Goal: Transaction & Acquisition: Register for event/course

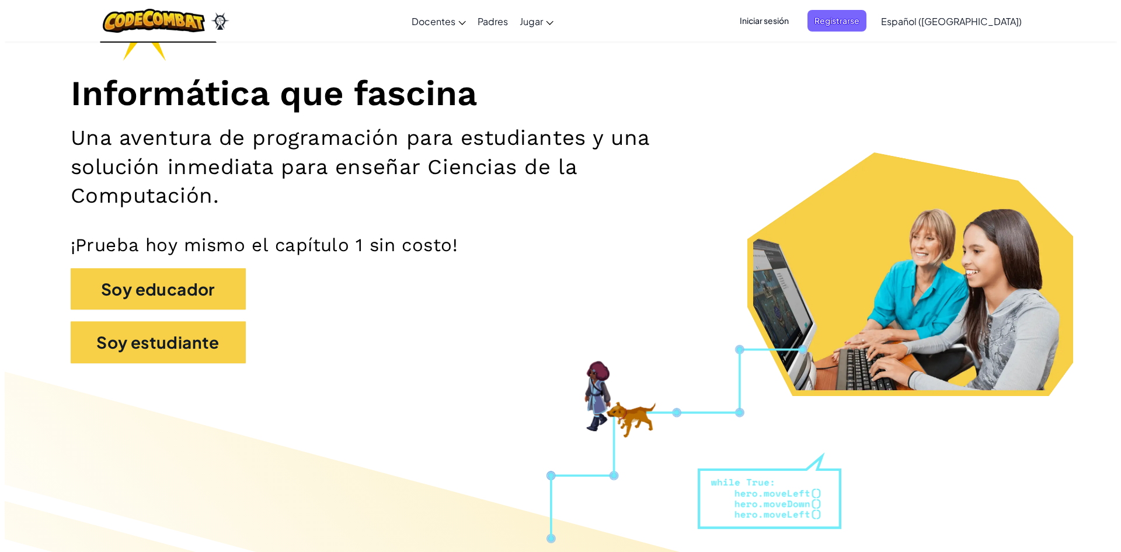
scroll to position [117, 0]
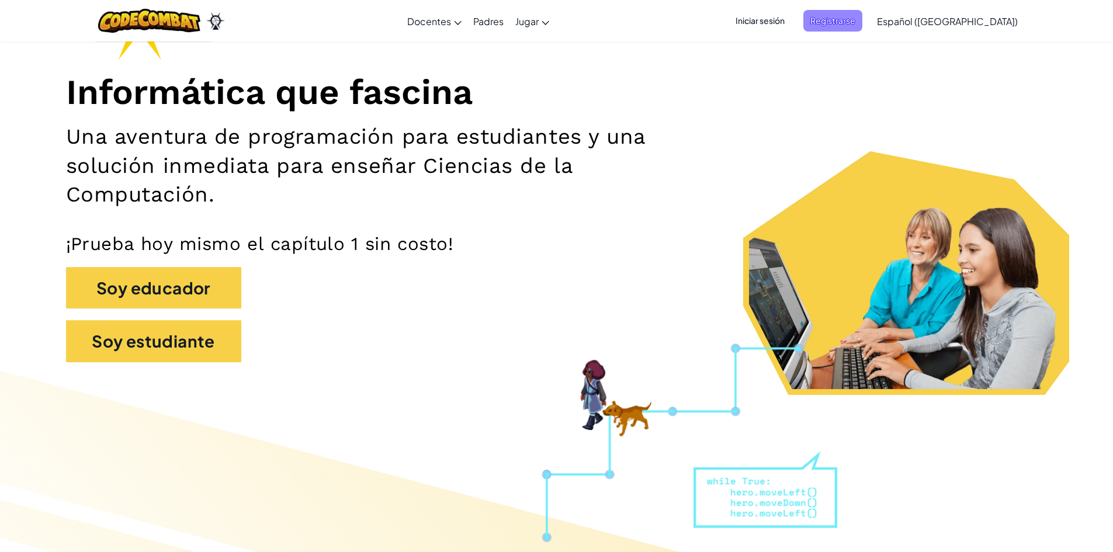
click at [861, 20] on span "Registrarse" at bounding box center [832, 21] width 59 height 22
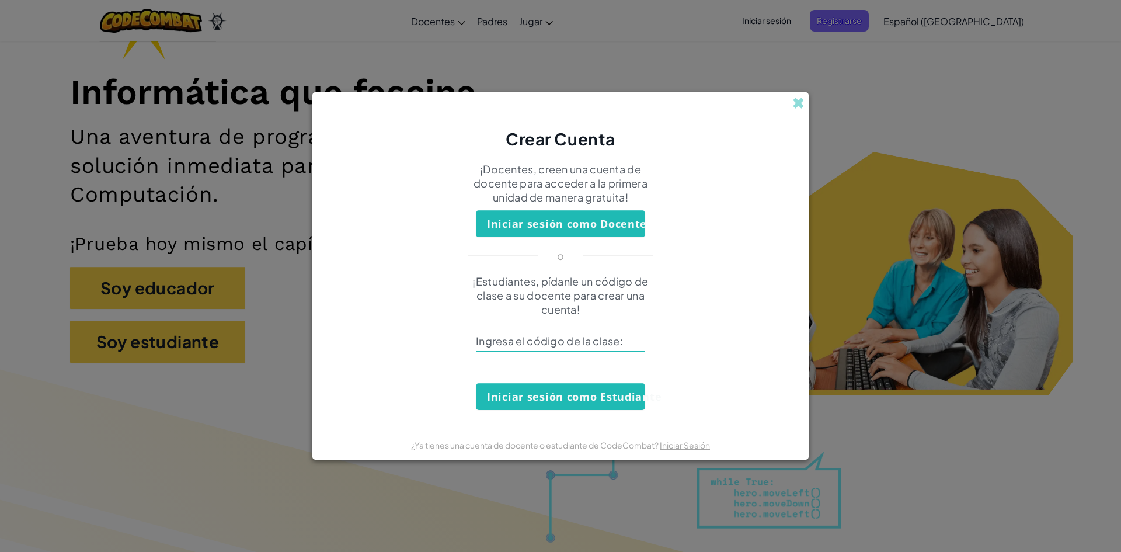
click at [600, 358] on input at bounding box center [560, 362] width 169 height 23
type input "Stopleghair"
click button "Iniciar sesión como Estudiante" at bounding box center [560, 396] width 169 height 27
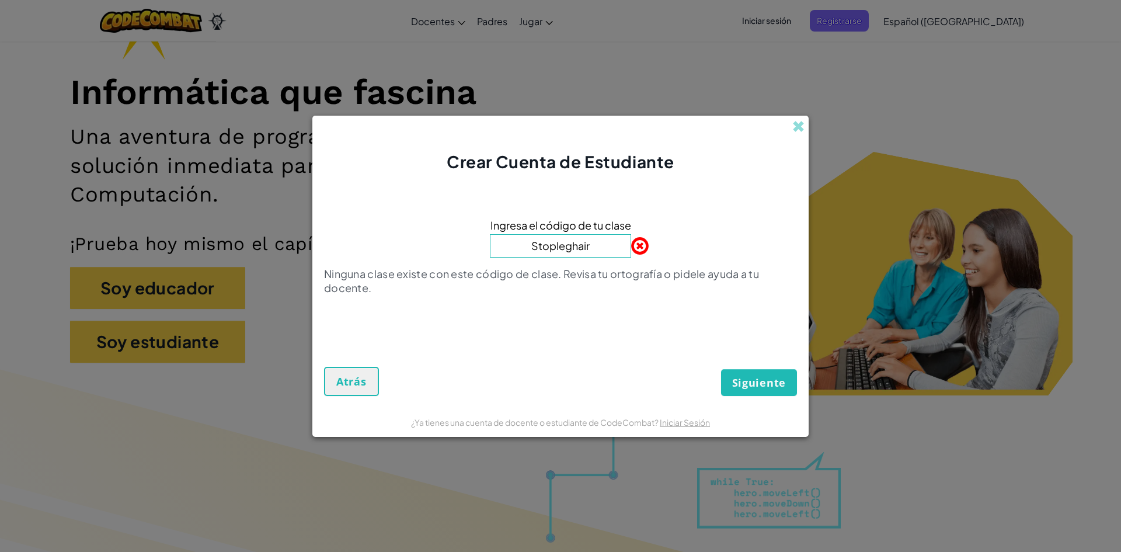
click at [599, 248] on input "Stopleghair" at bounding box center [560, 245] width 141 height 23
type input "S"
click at [721, 369] on button "Siguiente" at bounding box center [759, 382] width 76 height 27
click at [600, 248] on input "STOP" at bounding box center [560, 245] width 141 height 23
type input "S"
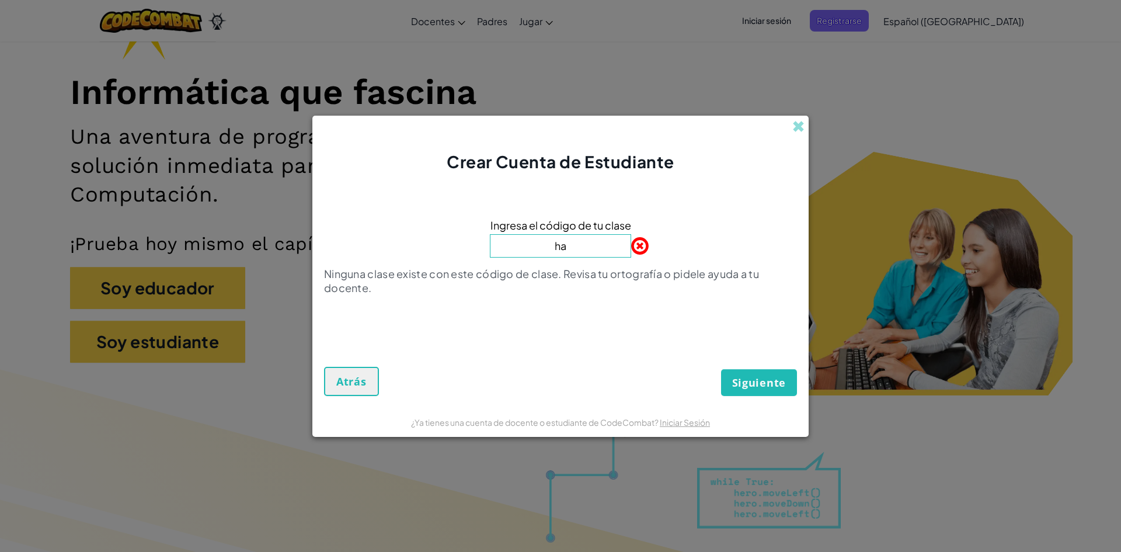
type input "h"
type input "H"
type input "StopHairLeg"
click at [721, 369] on button "Siguiente" at bounding box center [759, 382] width 76 height 27
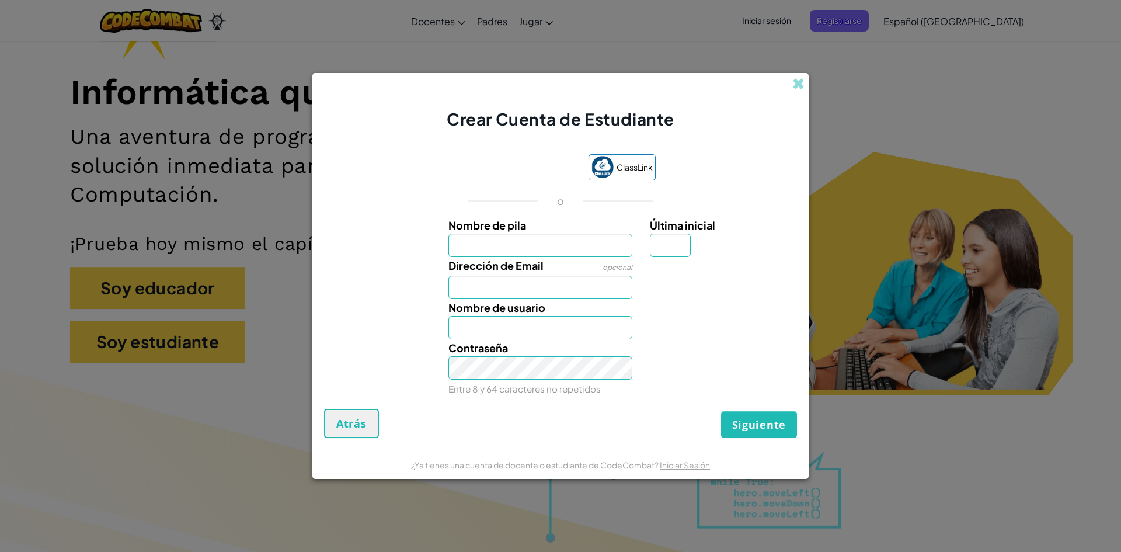
click at [583, 249] on input "Nombre de pila" at bounding box center [541, 245] width 185 height 23
type input "[PERSON_NAME]"
click at [573, 289] on input "Dirección de Email" at bounding box center [541, 287] width 185 height 23
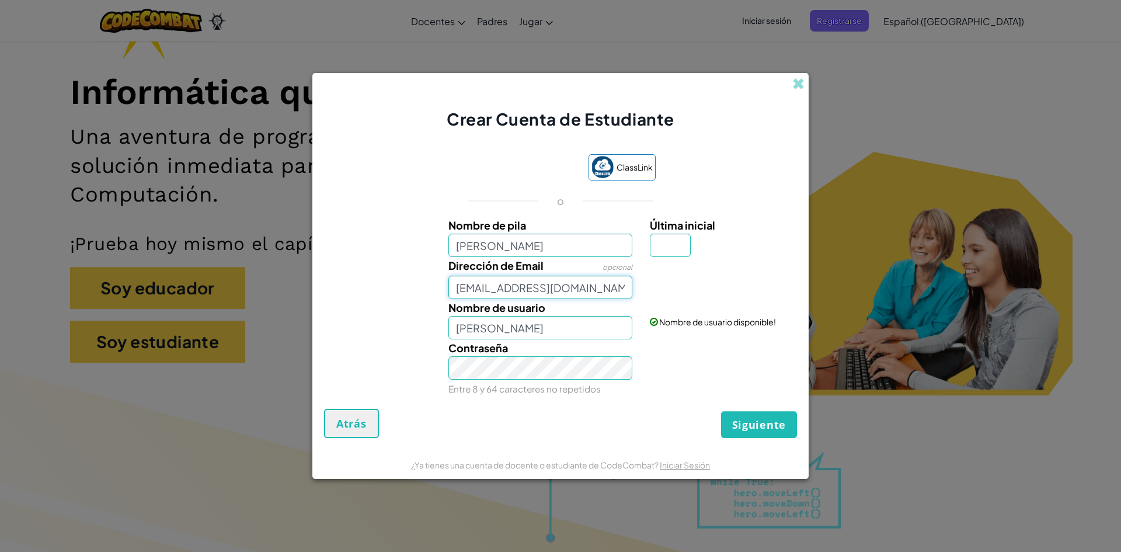
type input "[EMAIL_ADDRESS][DOMAIN_NAME]"
click at [573, 333] on input "[PERSON_NAME]" at bounding box center [541, 327] width 185 height 23
click at [659, 242] on input "Última inicial" at bounding box center [670, 245] width 41 height 23
type input "R"
click at [742, 422] on span "Siguiente" at bounding box center [759, 425] width 54 height 14
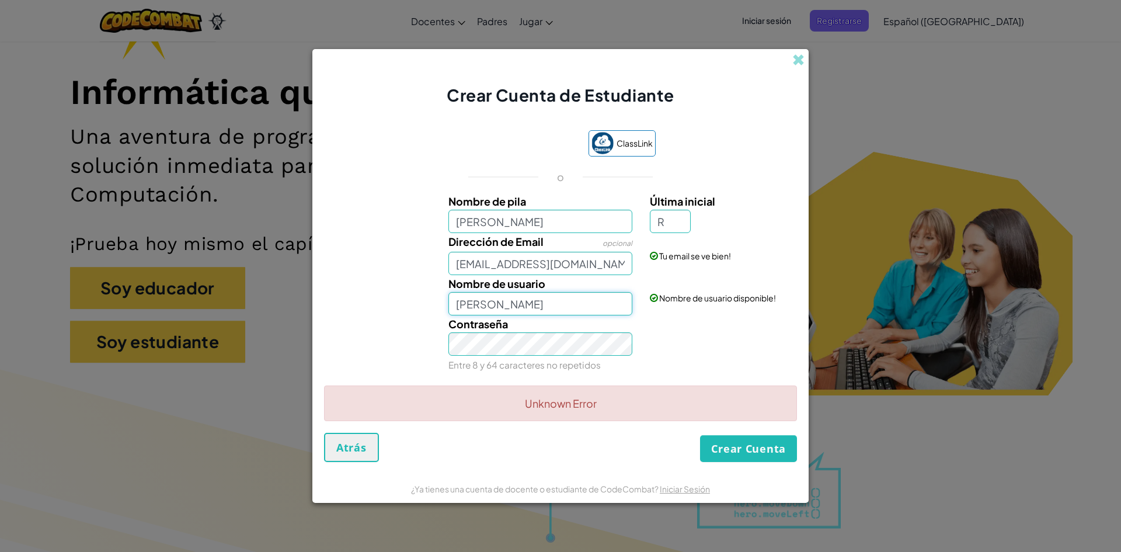
click at [595, 308] on input "[PERSON_NAME]" at bounding box center [541, 303] width 185 height 23
type input "[PERSON_NAME]"
click at [734, 448] on button "Crear Cuenta" at bounding box center [748, 448] width 97 height 27
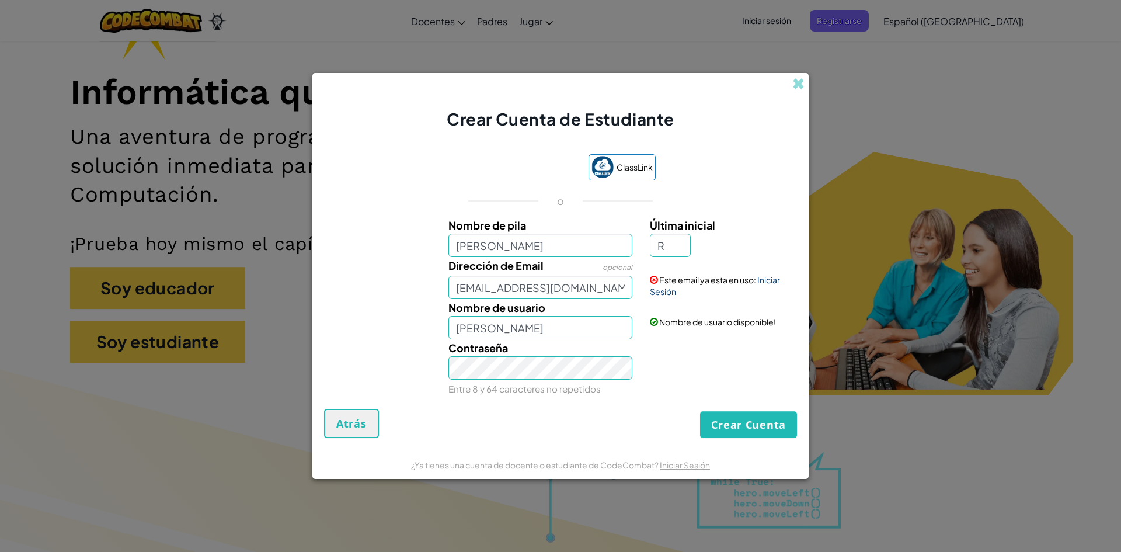
click at [669, 293] on link "Iniciar Sesión" at bounding box center [715, 285] width 130 height 22
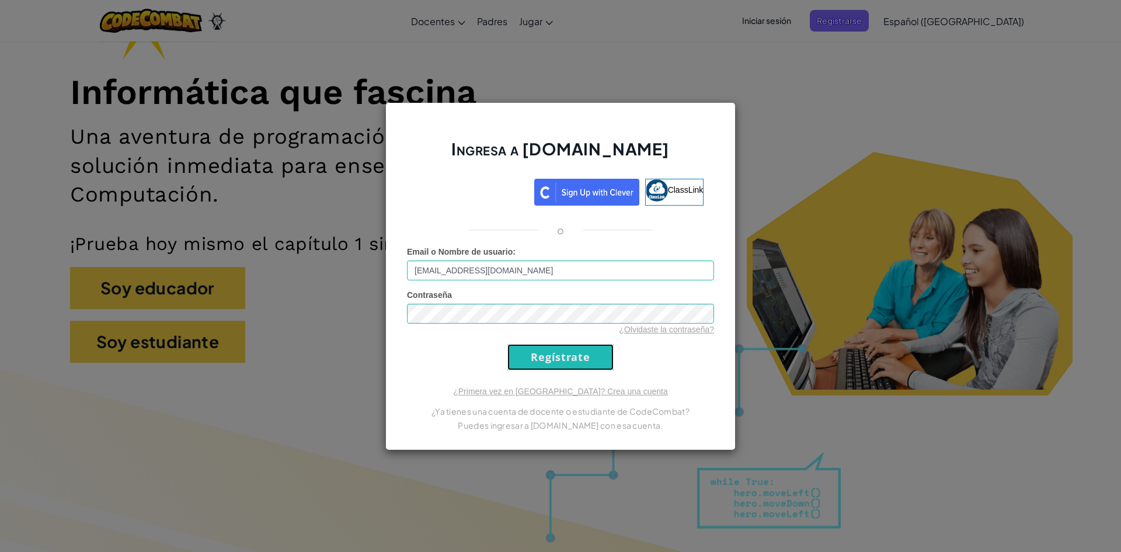
click at [544, 357] on input "Regístrate" at bounding box center [561, 357] width 106 height 26
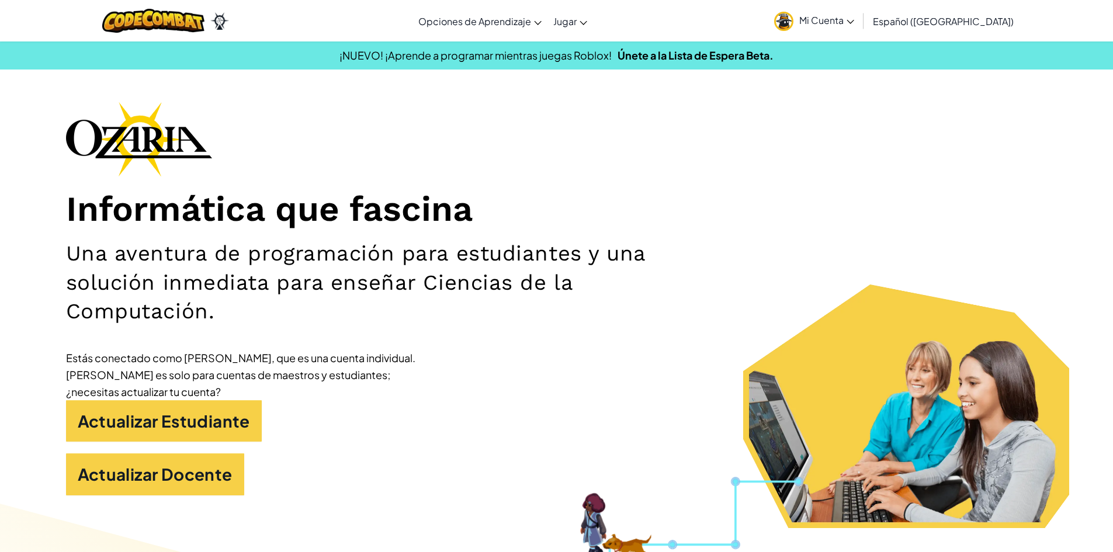
click at [793, 18] on img at bounding box center [783, 21] width 19 height 19
click at [846, 14] on span "Mi Cuenta" at bounding box center [826, 20] width 55 height 12
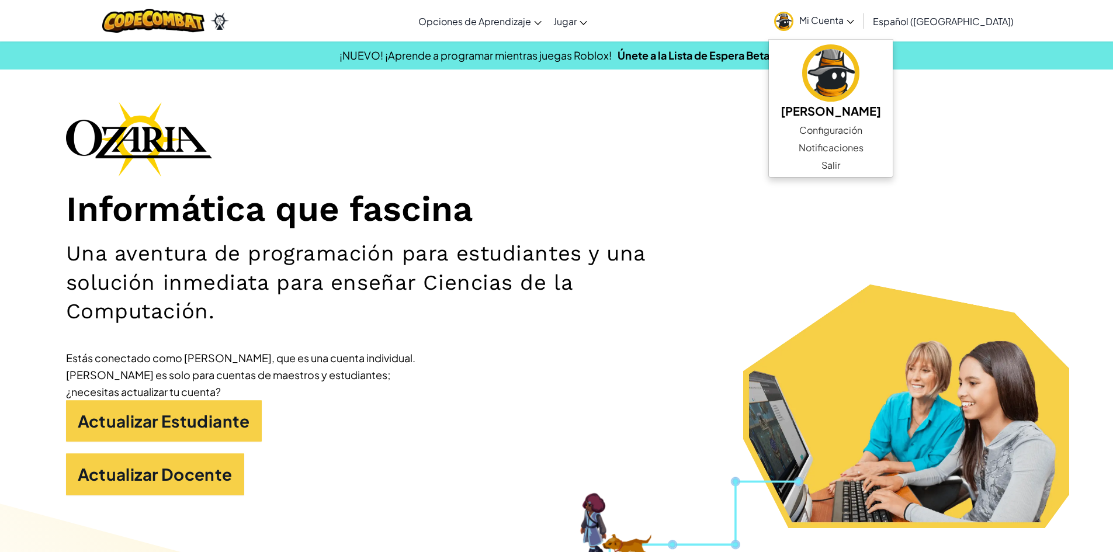
click at [753, 133] on div "Informática que fascina Una aventura de programación para estudiantes y una sol…" at bounding box center [556, 304] width 981 height 405
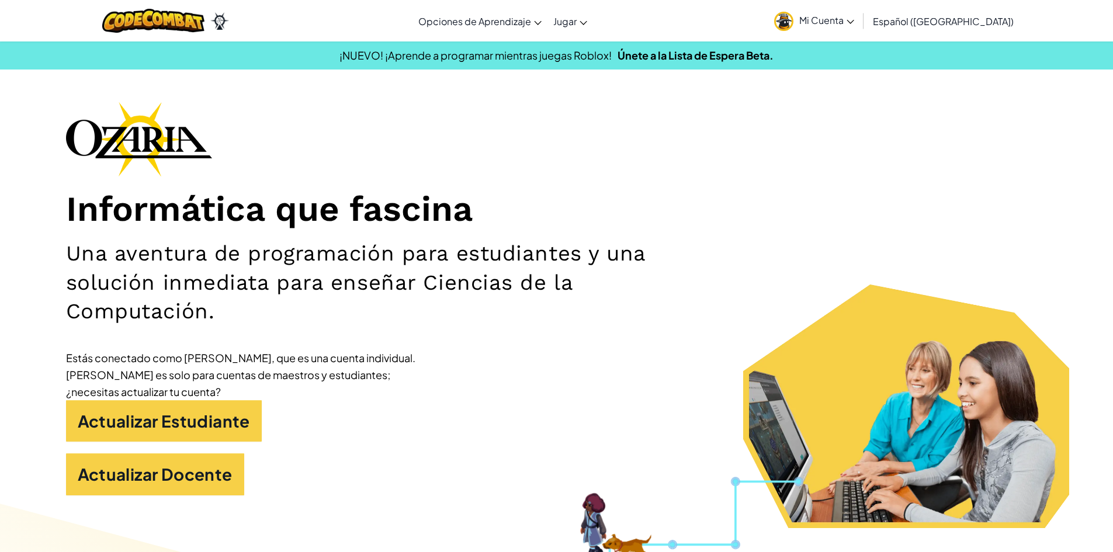
click at [832, 20] on span "Mi Cuenta" at bounding box center [826, 20] width 55 height 12
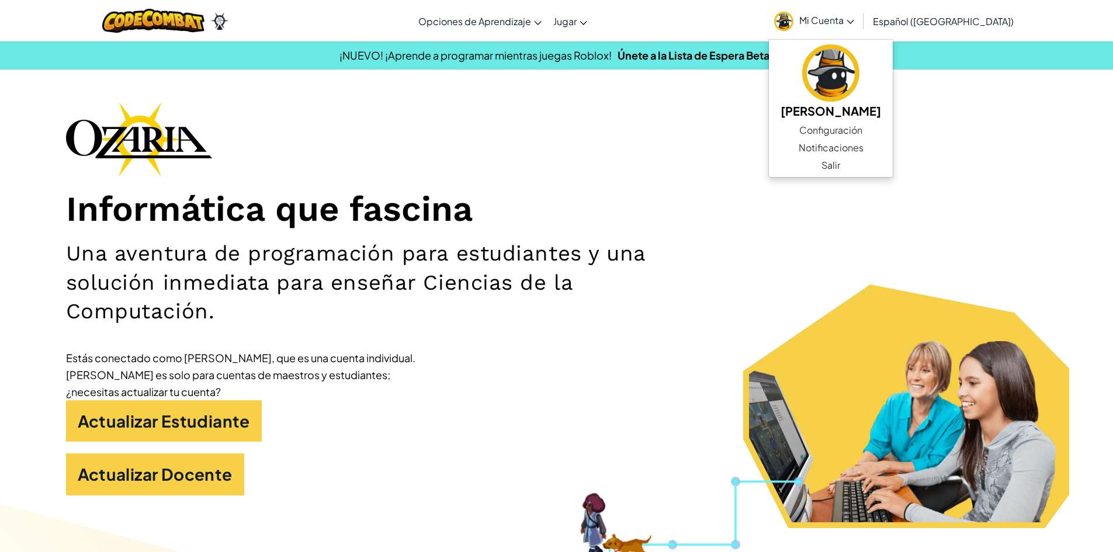
drag, startPoint x: 766, startPoint y: 217, endPoint x: 774, endPoint y: 216, distance: 8.2
click at [766, 217] on h1 "Informática que fascina" at bounding box center [556, 209] width 981 height 43
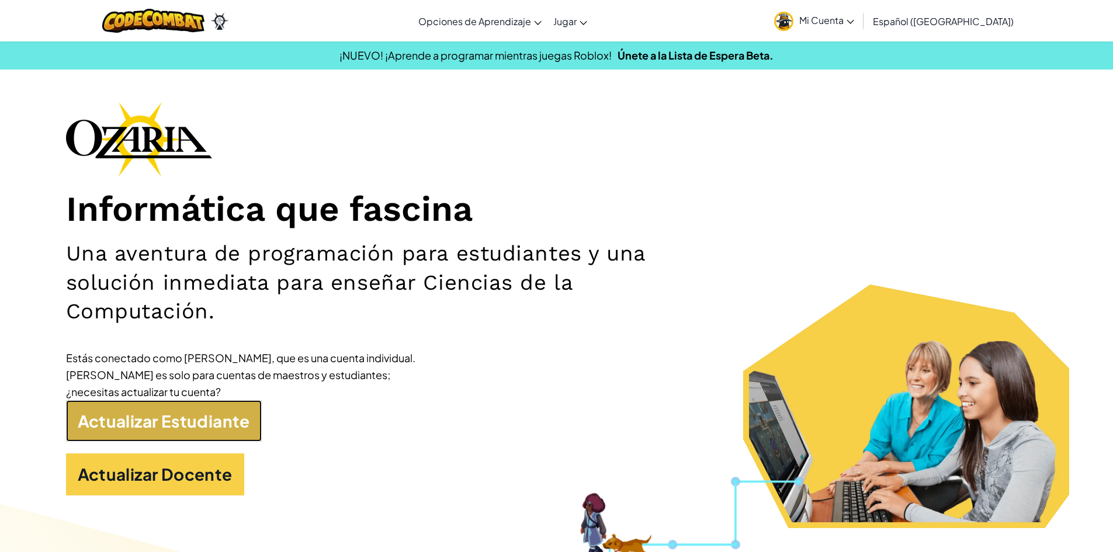
click at [145, 425] on link "Actualizar Estudiante" at bounding box center [164, 421] width 196 height 42
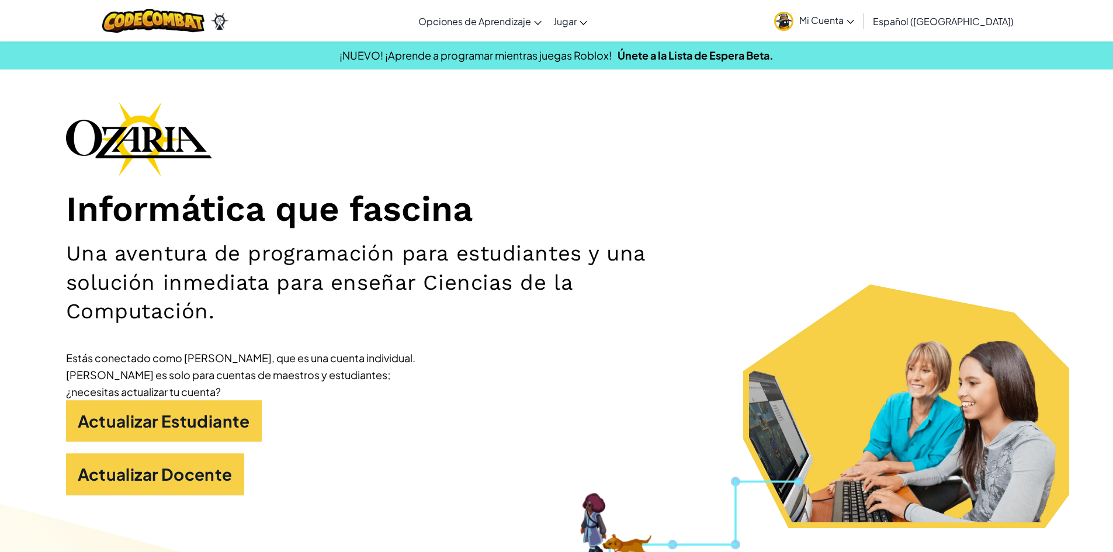
click at [793, 15] on img at bounding box center [783, 21] width 19 height 19
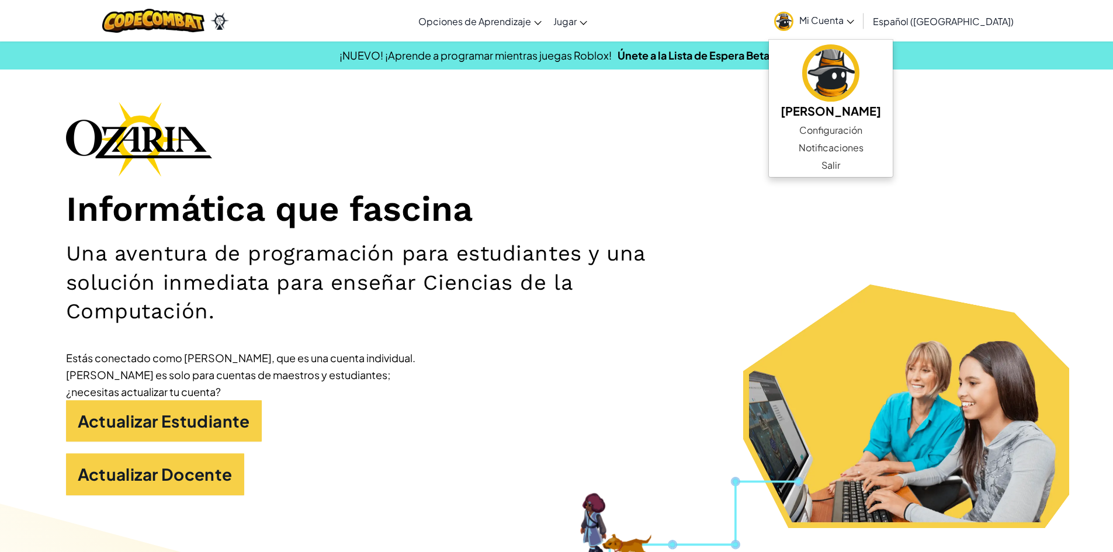
click at [739, 123] on div "Informática que fascina Una aventura de programación para estudiantes y una sol…" at bounding box center [556, 304] width 981 height 405
